Goal: Information Seeking & Learning: Learn about a topic

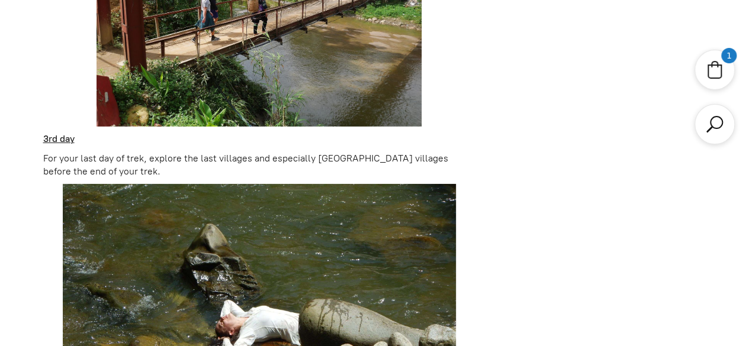
scroll to position [1864, 0]
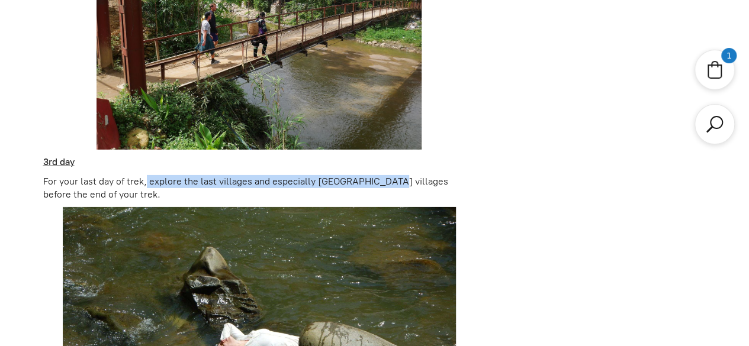
drag, startPoint x: 147, startPoint y: 169, endPoint x: 384, endPoint y: 171, distance: 237.4
click at [384, 175] on p "For your last day of trek, explore the last villages and especially [GEOGRAPHIC…" at bounding box center [259, 188] width 433 height 27
copy p "explore the last villages and especially [GEOGRAPHIC_DATA] villages"
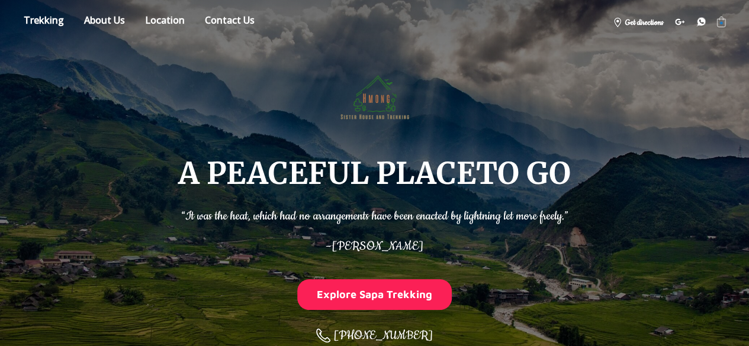
scroll to position [0, 0]
click at [44, 24] on link "Store" at bounding box center [44, 22] width 58 height 21
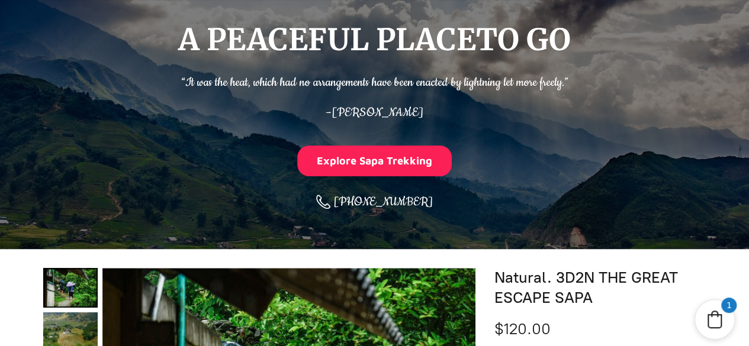
scroll to position [384, 0]
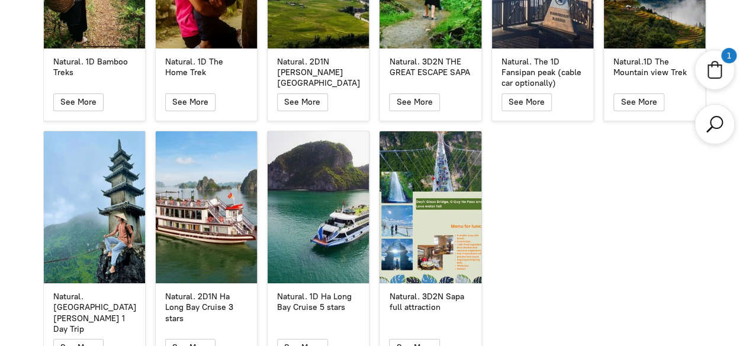
scroll to position [2160, 0]
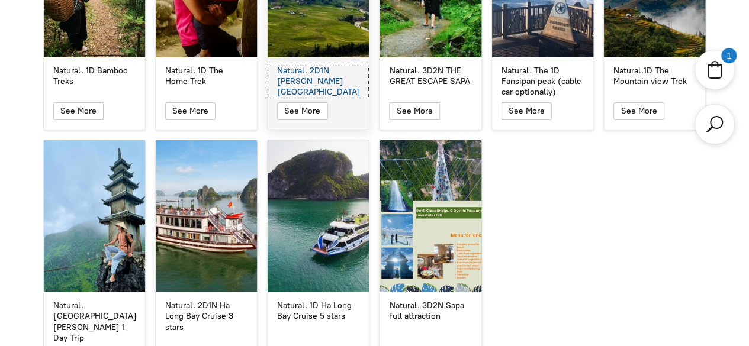
click at [332, 67] on div "Natural. 2D1N [PERSON_NAME][GEOGRAPHIC_DATA]" at bounding box center [318, 82] width 82 height 33
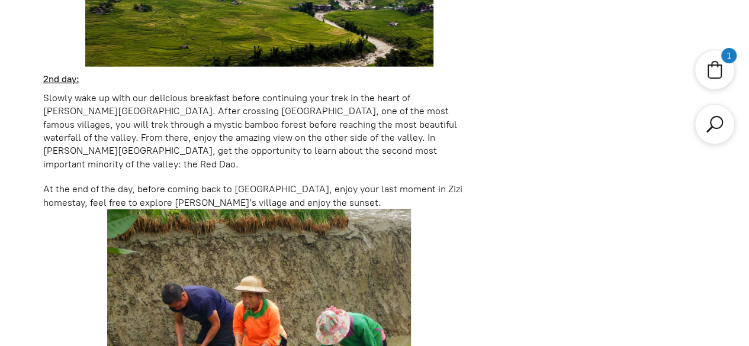
scroll to position [1390, 0]
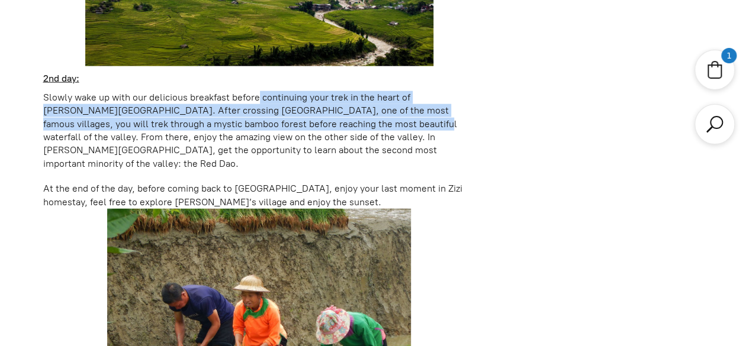
drag, startPoint x: 259, startPoint y: 82, endPoint x: 313, endPoint y: 108, distance: 60.1
click at [313, 108] on p "Slowly wake up with our delicious breakfast before continuing your trek in the …" at bounding box center [259, 130] width 433 height 79
copy p "continuing your trek in the heart of [PERSON_NAME][GEOGRAPHIC_DATA]. After cros…"
